Goal: Find specific page/section: Find specific page/section

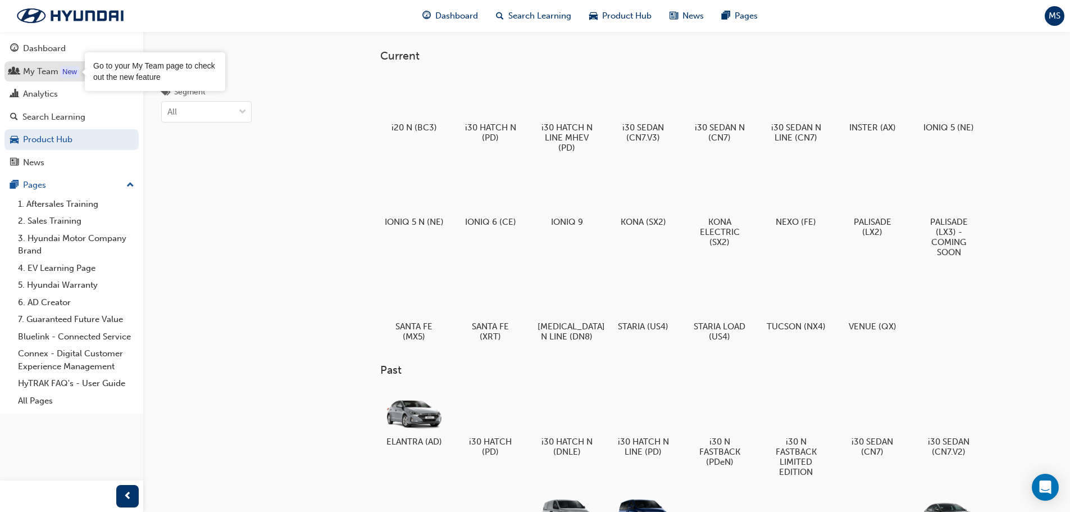
click at [61, 74] on div "New" at bounding box center [69, 71] width 19 height 11
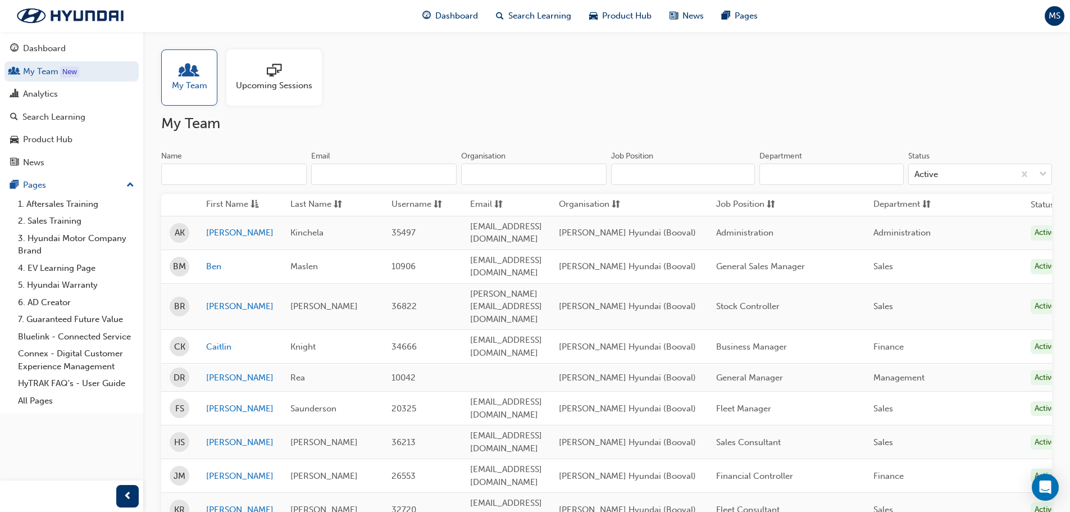
scroll to position [30, 0]
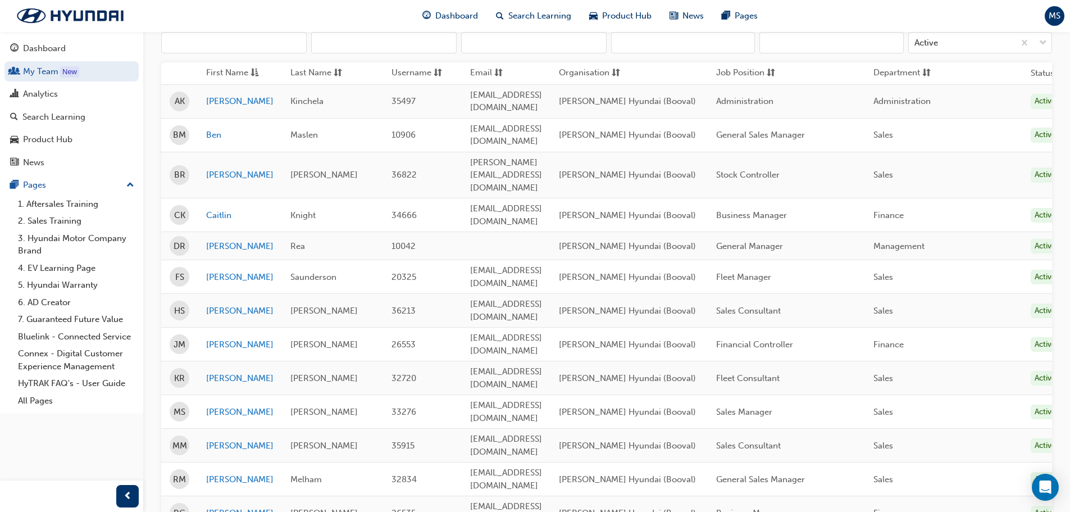
scroll to position [112, 0]
